Goal: Find contact information: Find contact information

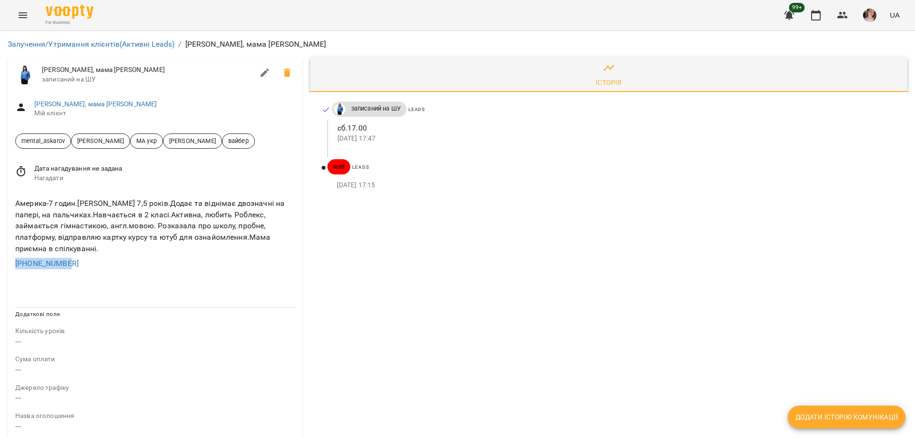
drag, startPoint x: 78, startPoint y: 265, endPoint x: 0, endPoint y: 264, distance: 78.2
click at [0, 264] on div "Залучення/Утримання клієнтів (Активні Leads) / Кіра, мама liubov Кіра, мама liu…" at bounding box center [457, 400] width 915 height 738
copy link "+14402128126"
click at [216, 264] on div "+14402128126" at bounding box center [155, 263] width 284 height 15
